Goal: Task Accomplishment & Management: Manage account settings

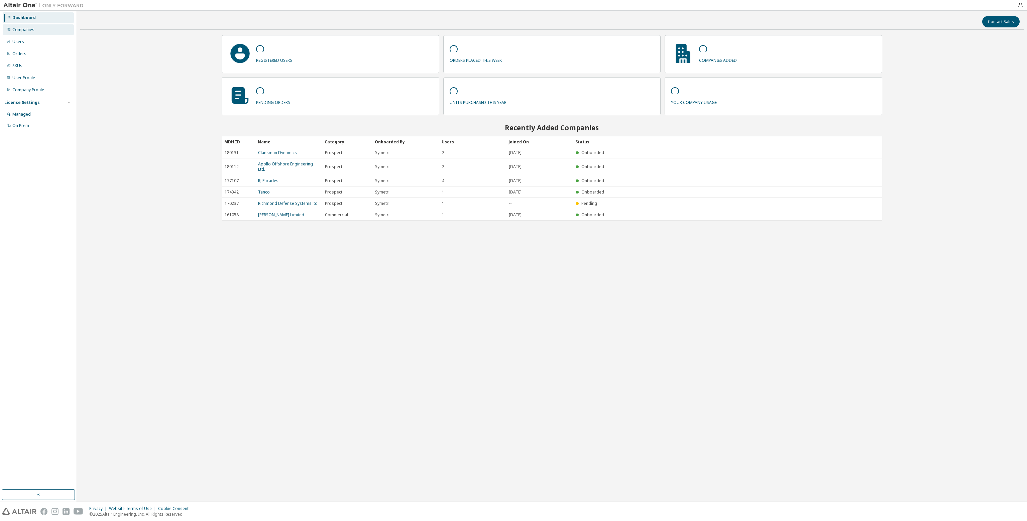
click at [17, 27] on div "Companies" at bounding box center [23, 29] width 22 height 5
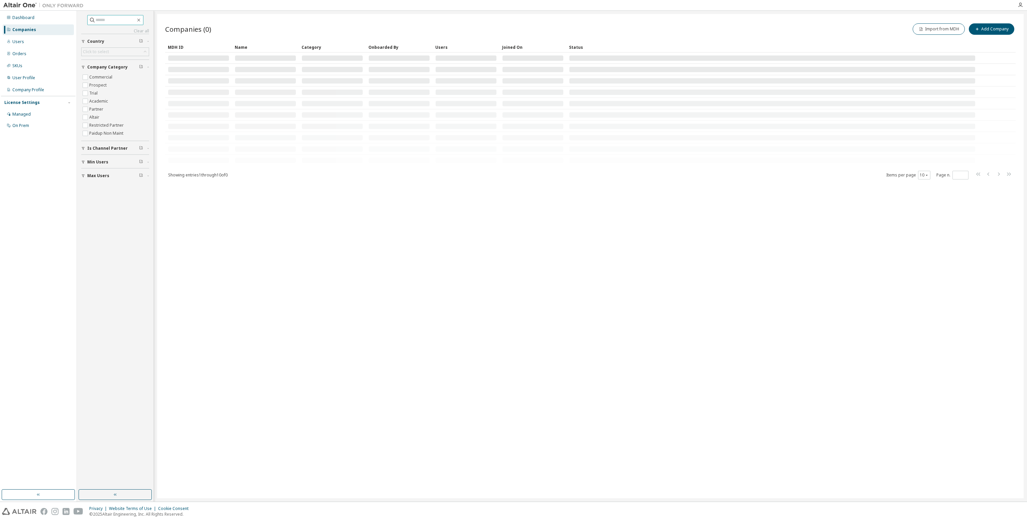
click at [96, 21] on input "text" at bounding box center [116, 20] width 40 height 7
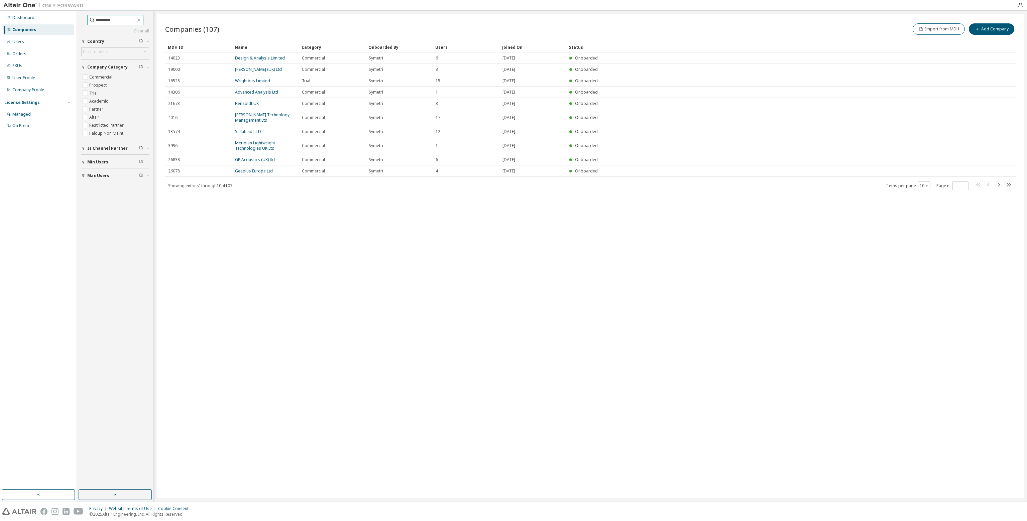
type input "*********"
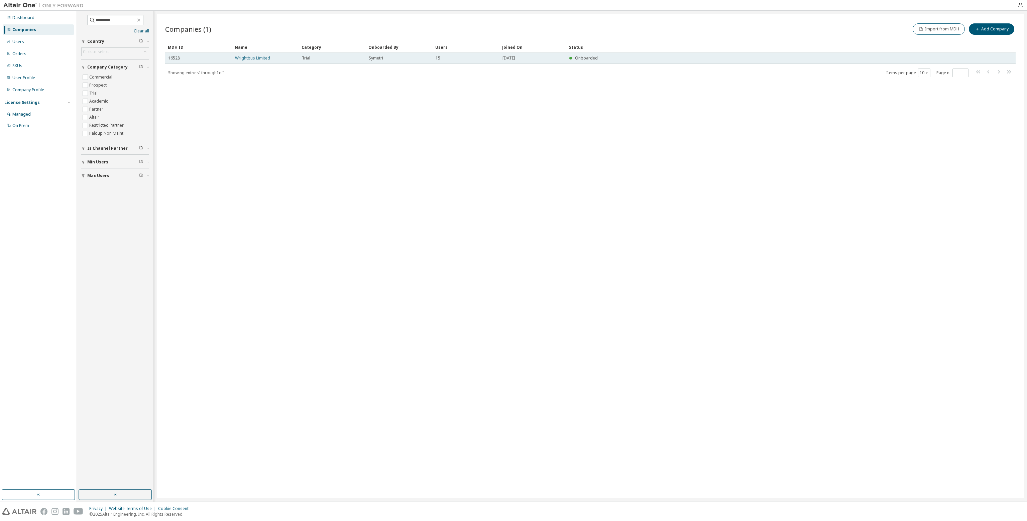
click at [253, 60] on link "Wrightbus Limited" at bounding box center [252, 58] width 35 height 6
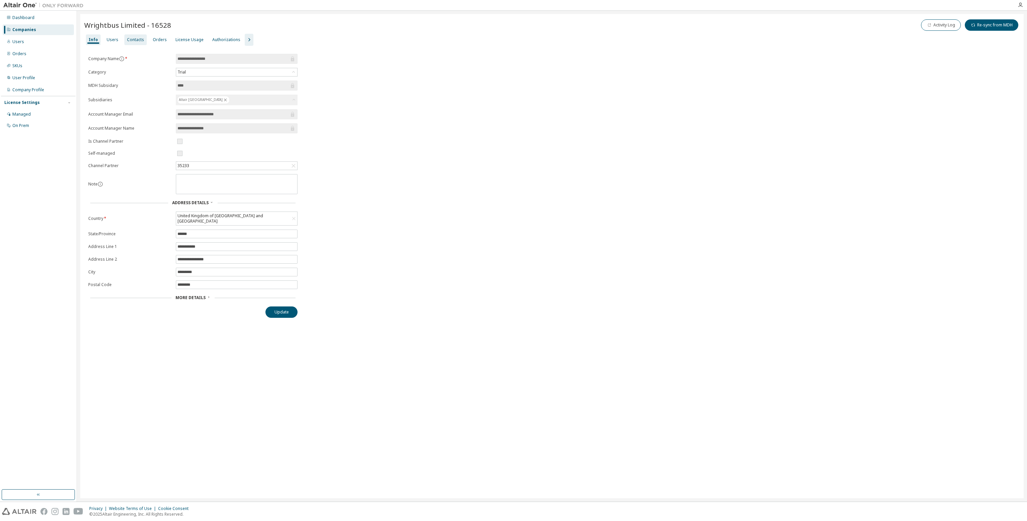
click at [128, 41] on div "Contacts" at bounding box center [135, 39] width 17 height 5
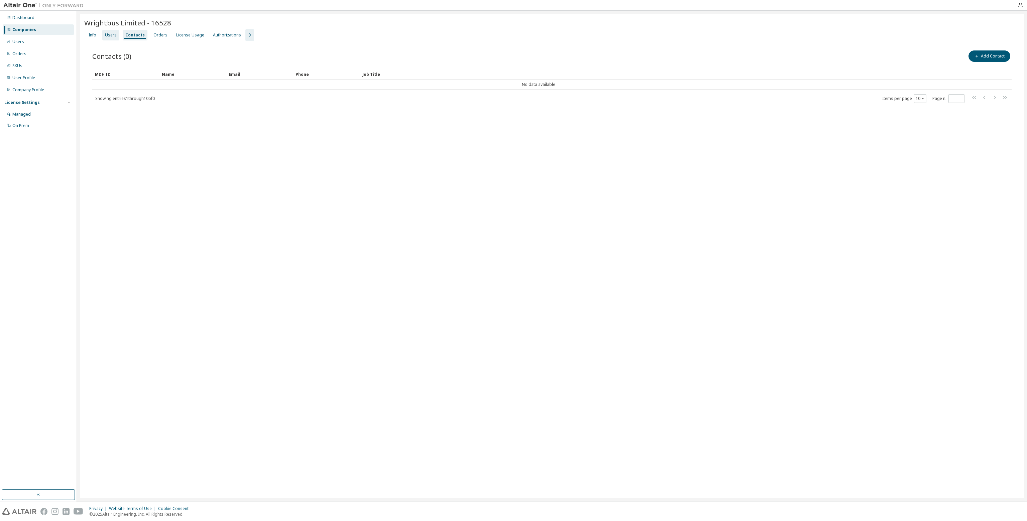
click at [111, 36] on div "Users" at bounding box center [111, 34] width 12 height 5
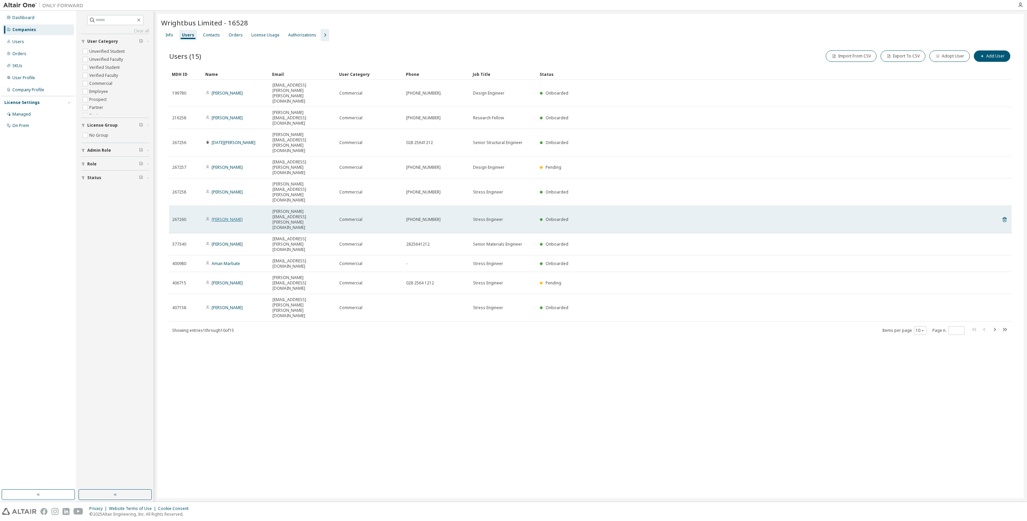
click at [231, 217] on link "Michelle Barr" at bounding box center [227, 220] width 31 height 6
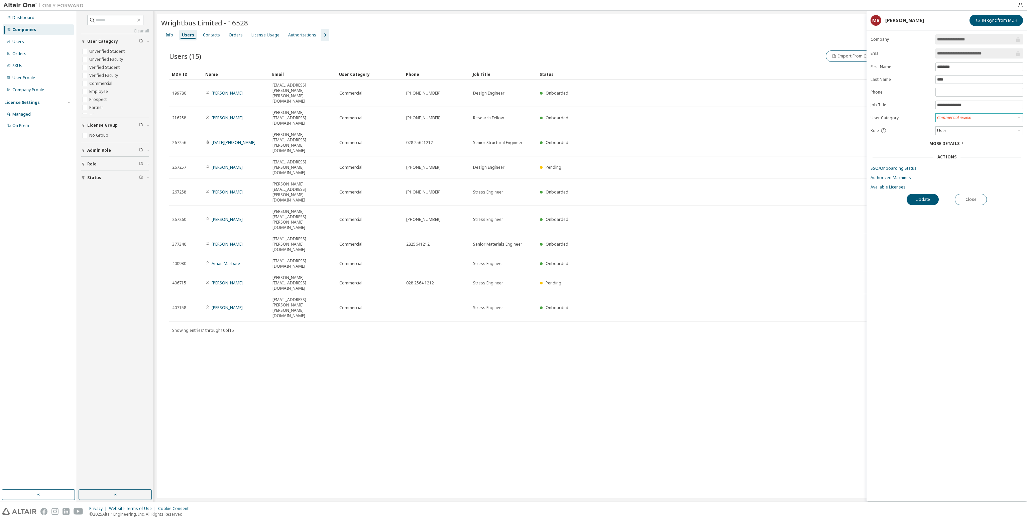
click at [980, 120] on div "Commercial (Invalid)" at bounding box center [978, 118] width 87 height 8
click at [956, 133] on li "Employee" at bounding box center [979, 134] width 86 height 9
click at [955, 141] on span "More Details" at bounding box center [944, 143] width 30 height 6
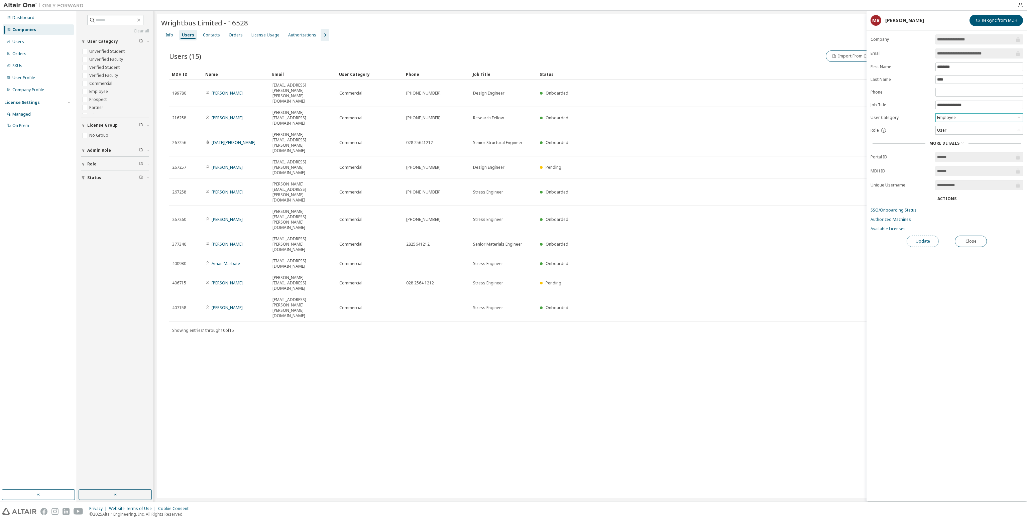
click at [925, 239] on button "Update" at bounding box center [922, 241] width 32 height 11
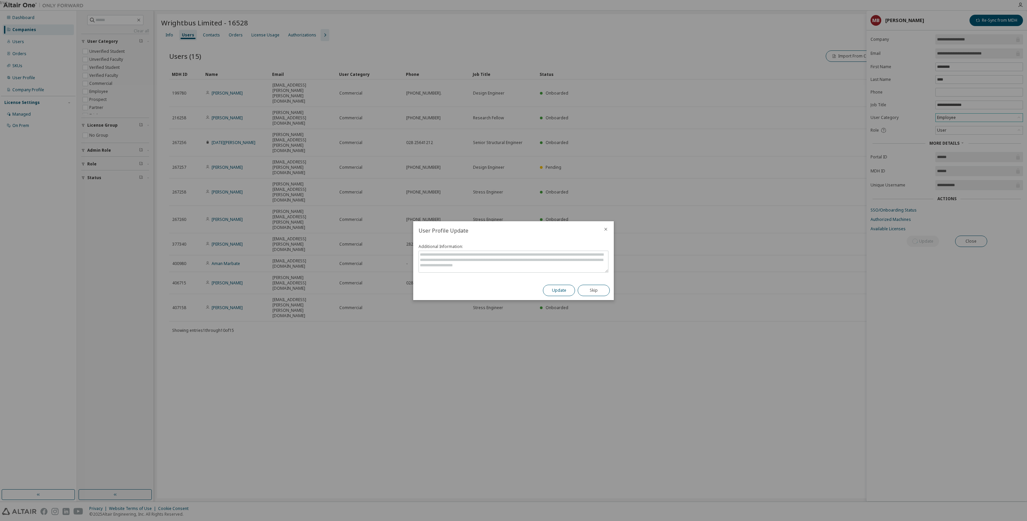
click at [564, 291] on button "Update" at bounding box center [559, 290] width 32 height 11
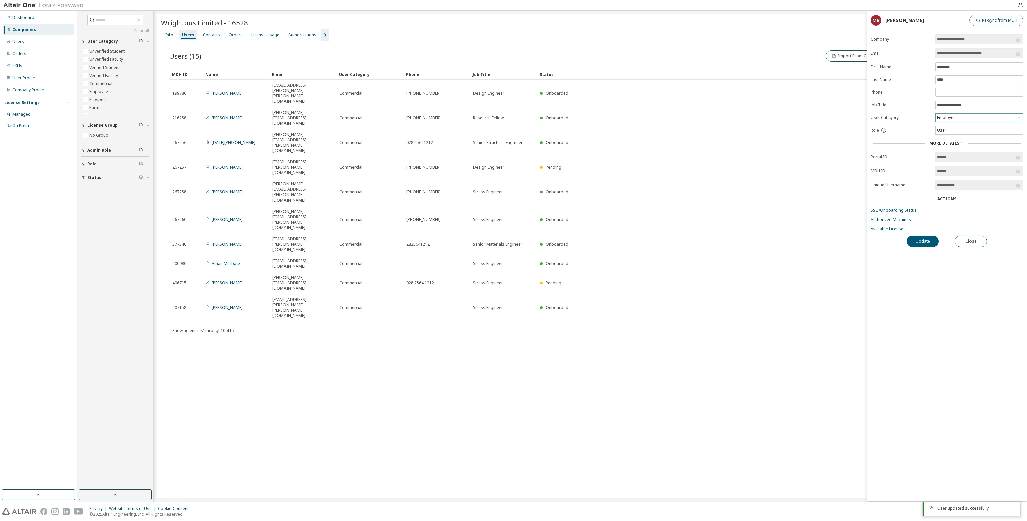
click at [987, 18] on button "Re-Sync from MDH" at bounding box center [995, 20] width 53 height 11
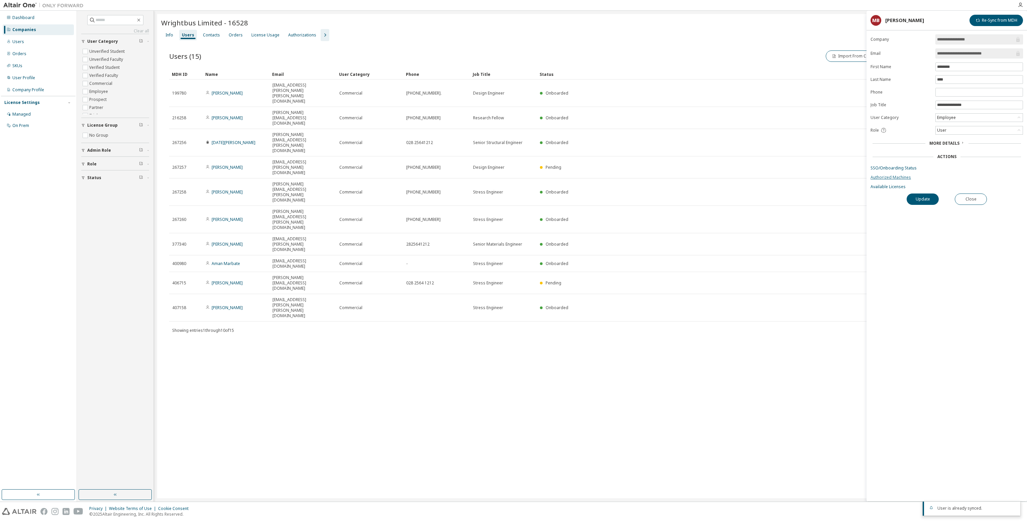
click at [903, 177] on link "Authorized Machines" at bounding box center [946, 177] width 152 height 5
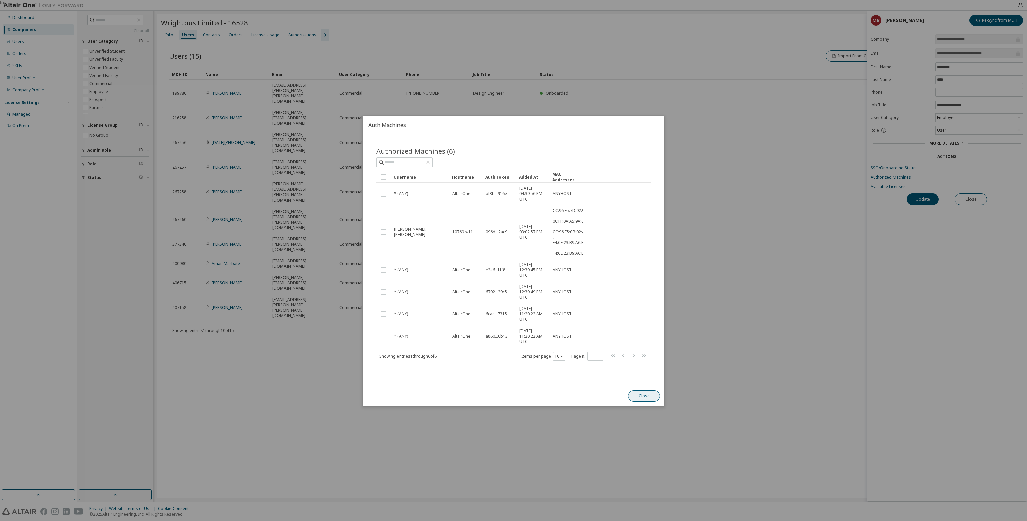
click at [637, 397] on button "Close" at bounding box center [644, 395] width 32 height 11
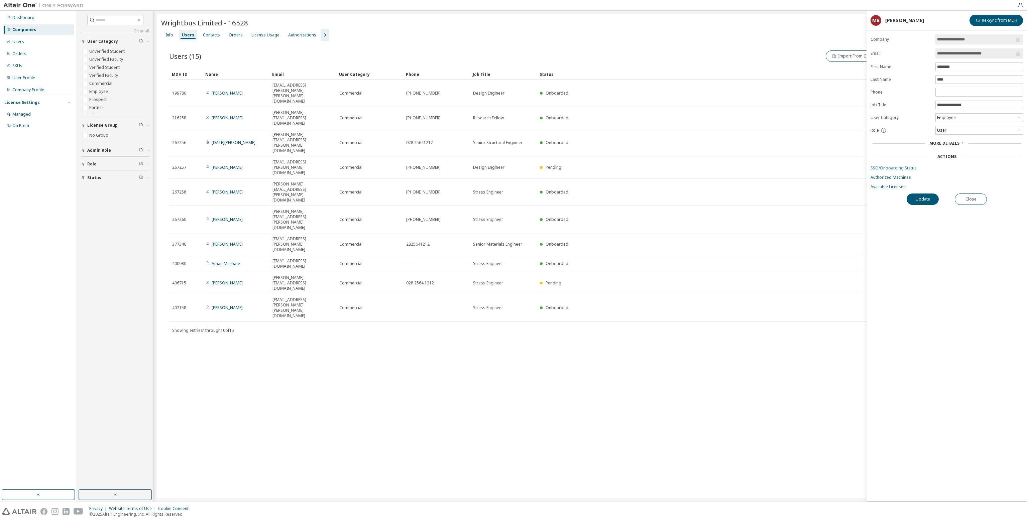
click at [897, 168] on link "SSO/Onboarding Status" at bounding box center [946, 167] width 152 height 5
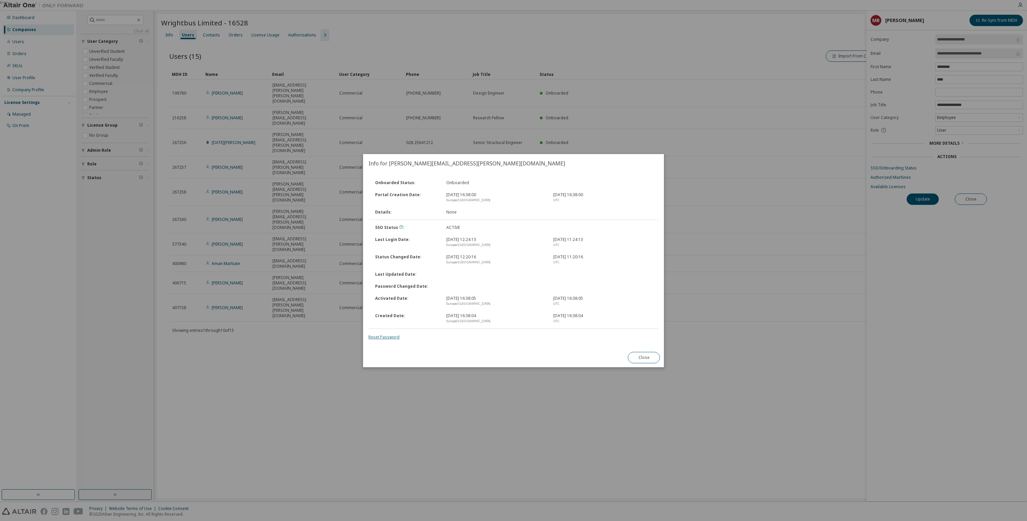
click at [385, 337] on link "Reset Password" at bounding box center [383, 337] width 31 height 6
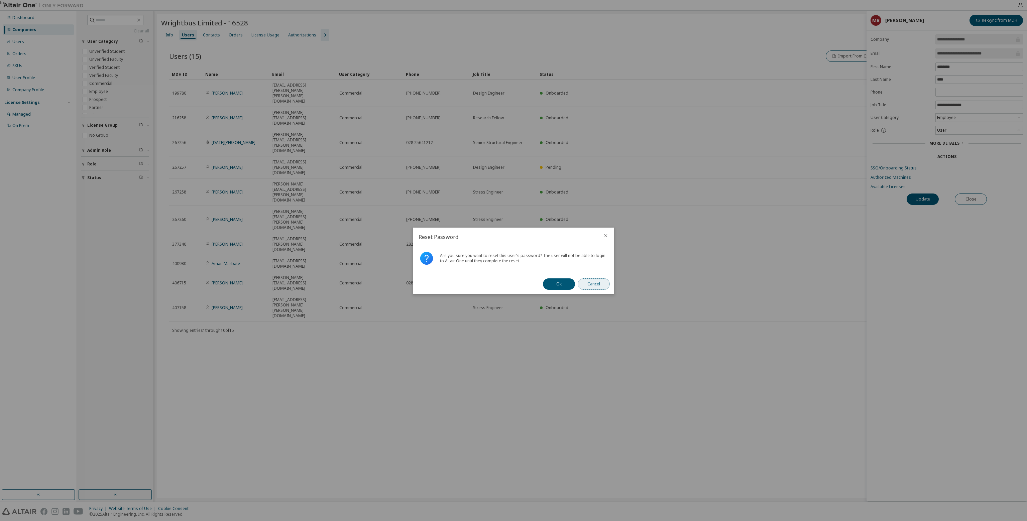
click at [603, 285] on button "Cancel" at bounding box center [594, 283] width 32 height 11
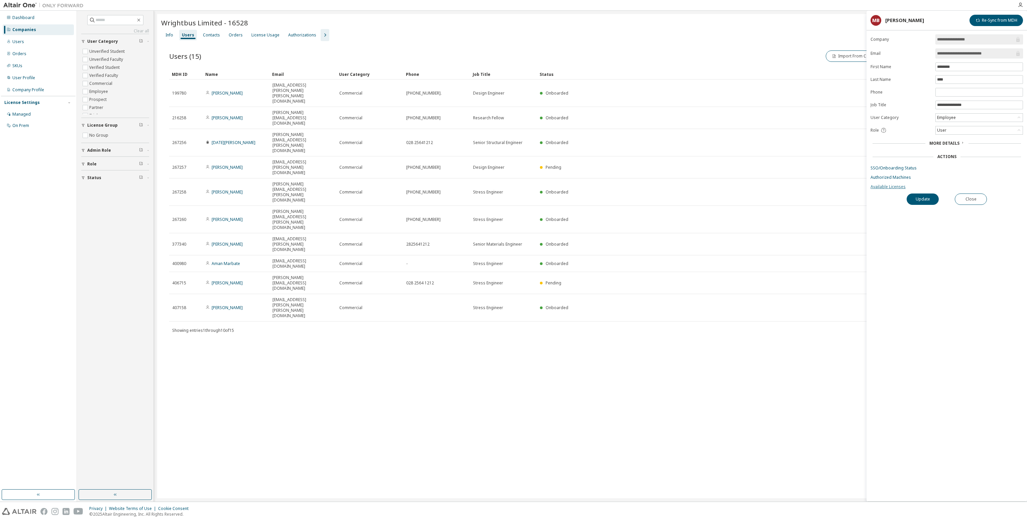
click at [891, 187] on link "Available Licenses" at bounding box center [946, 186] width 152 height 5
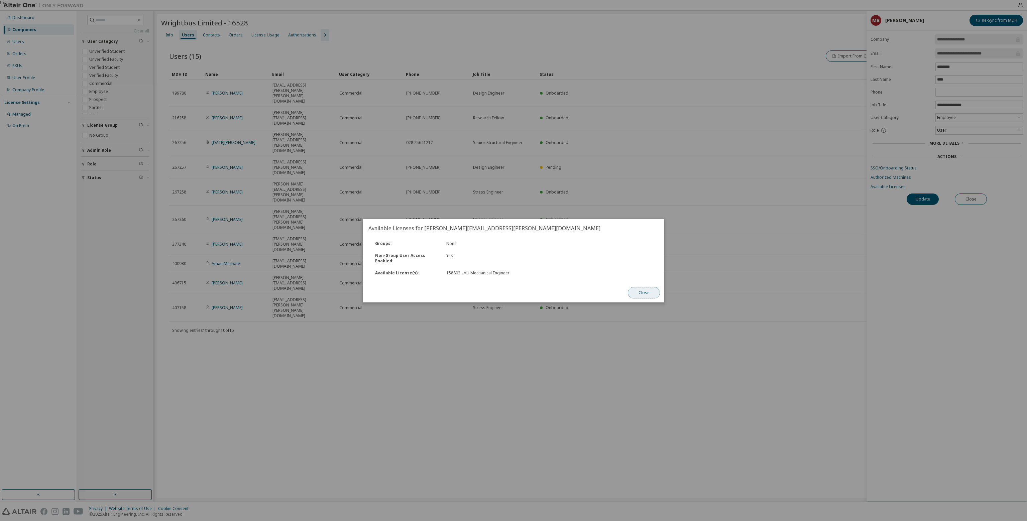
click at [648, 296] on button "Close" at bounding box center [644, 292] width 32 height 11
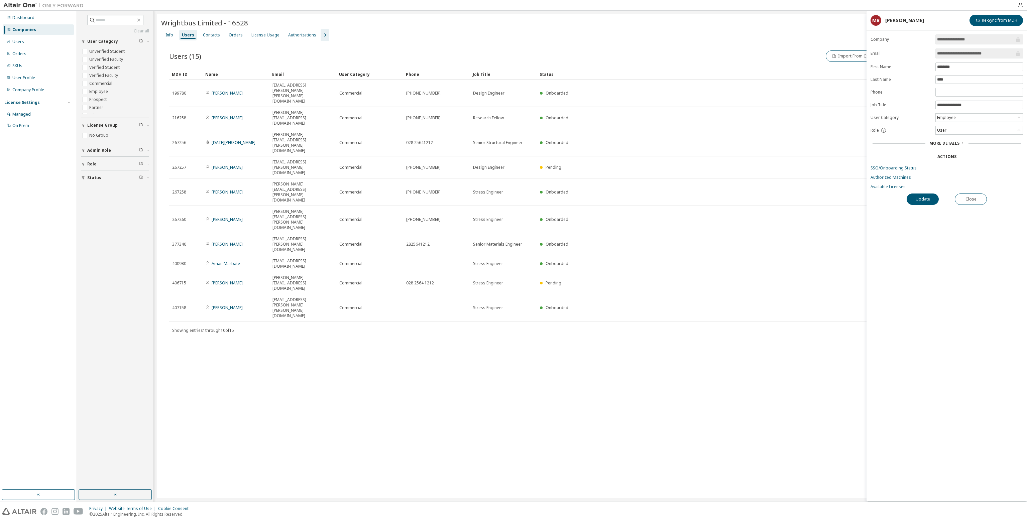
click at [893, 179] on form "**********" at bounding box center [946, 111] width 152 height 155
click at [893, 176] on link "Authorized Machines" at bounding box center [946, 177] width 152 height 5
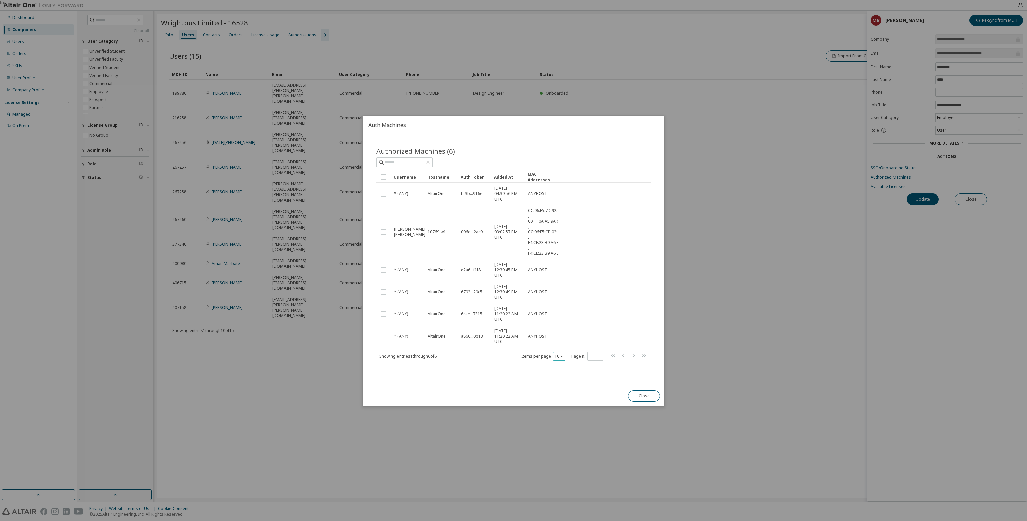
click at [559, 354] on button "10" at bounding box center [558, 355] width 9 height 5
click at [568, 394] on div "100" at bounding box center [579, 396] width 53 height 8
click at [638, 394] on button "Close" at bounding box center [644, 395] width 32 height 11
